Goal: Find specific page/section: Find specific page/section

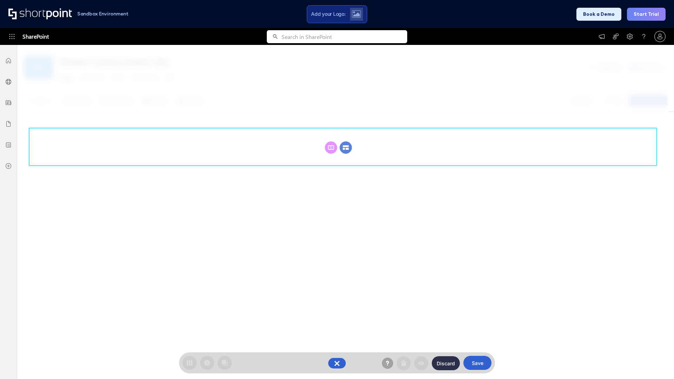
click at [346, 147] on circle at bounding box center [346, 147] width 12 height 12
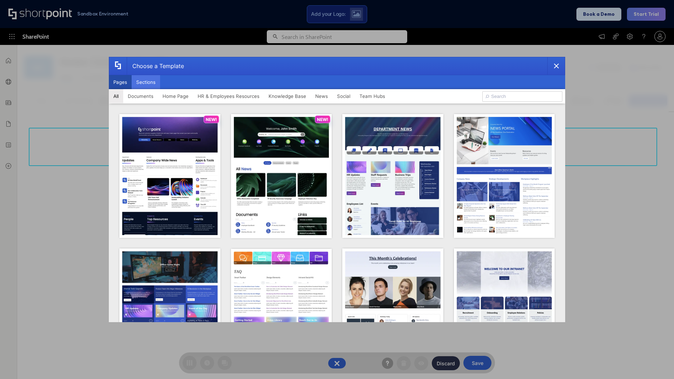
click at [146, 82] on button "Sections" at bounding box center [146, 82] width 28 height 14
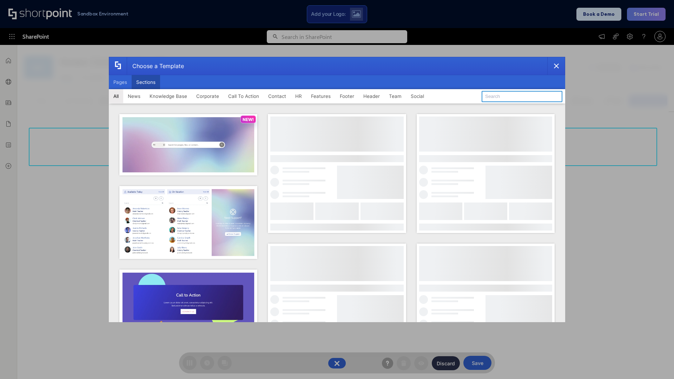
type input "Team News"
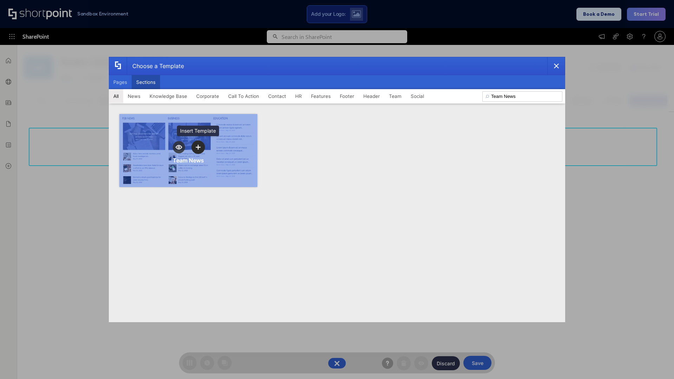
click at [198, 147] on icon "template selector" at bounding box center [198, 147] width 5 height 5
